Goal: Information Seeking & Learning: Check status

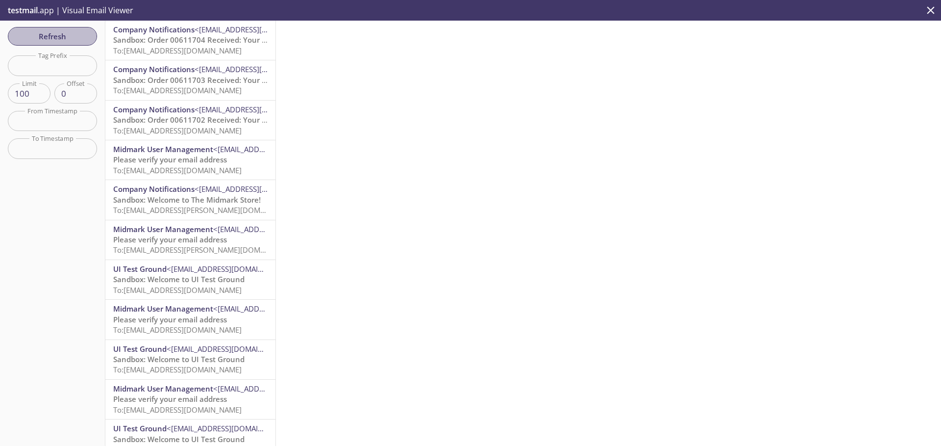
click at [63, 28] on button "Refresh" at bounding box center [52, 36] width 89 height 19
click at [210, 51] on span "To: ecommerce.storeusertest@inbox.testmail.app" at bounding box center [177, 51] width 128 height 10
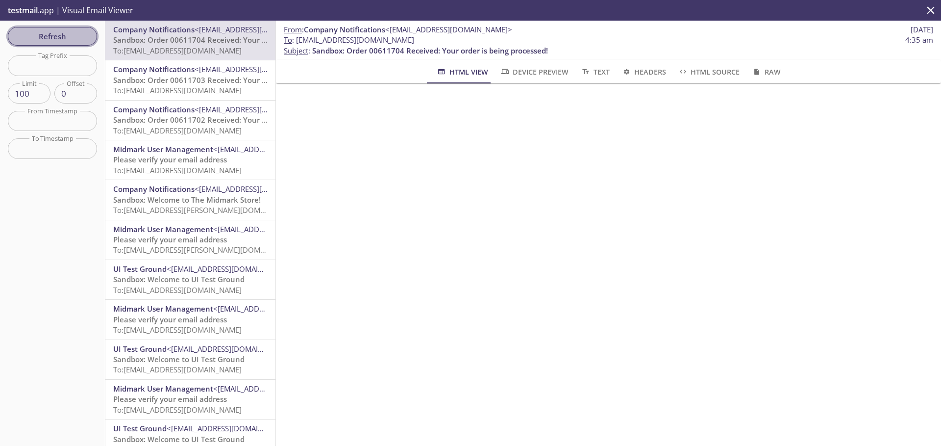
click at [34, 34] on span "Refresh" at bounding box center [53, 36] width 74 height 13
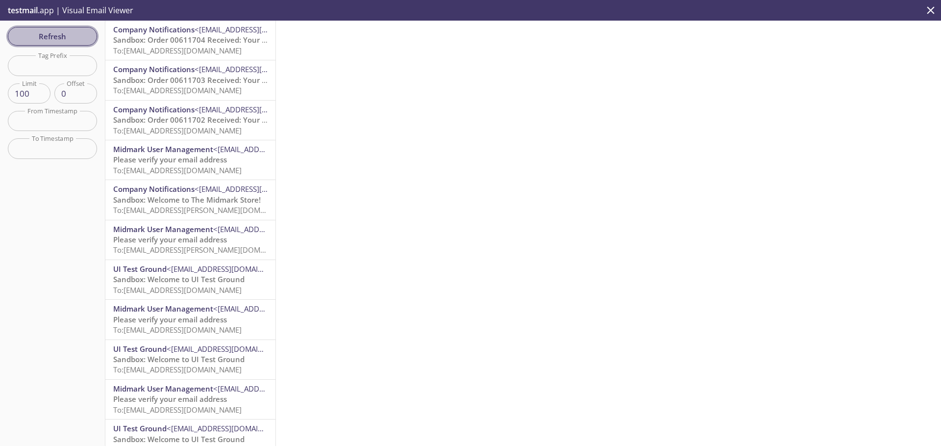
click at [56, 32] on span "Refresh" at bounding box center [53, 36] width 74 height 13
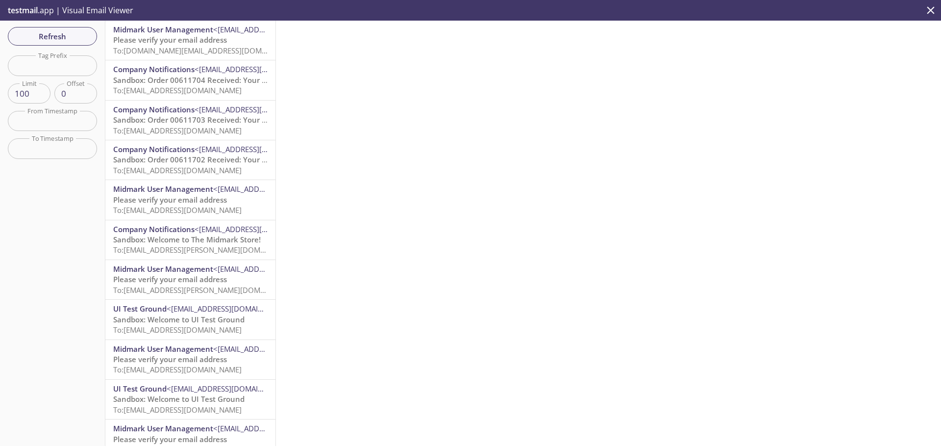
click at [152, 40] on span "Please verify your email address" at bounding box center [170, 40] width 114 height 10
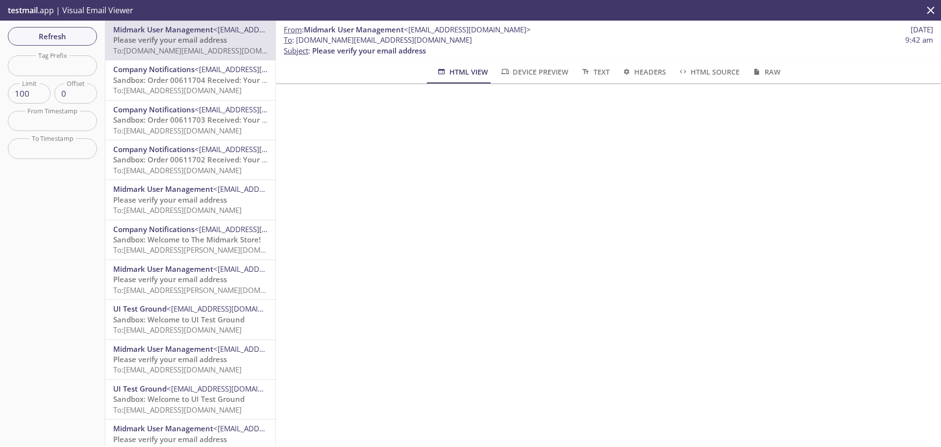
click at [530, 426] on div "From : Midmark User Management <[EMAIL_ADDRESS][DOMAIN_NAME]> [DATE] To : [DOMA…" at bounding box center [608, 233] width 665 height 425
